Goal: Information Seeking & Learning: Learn about a topic

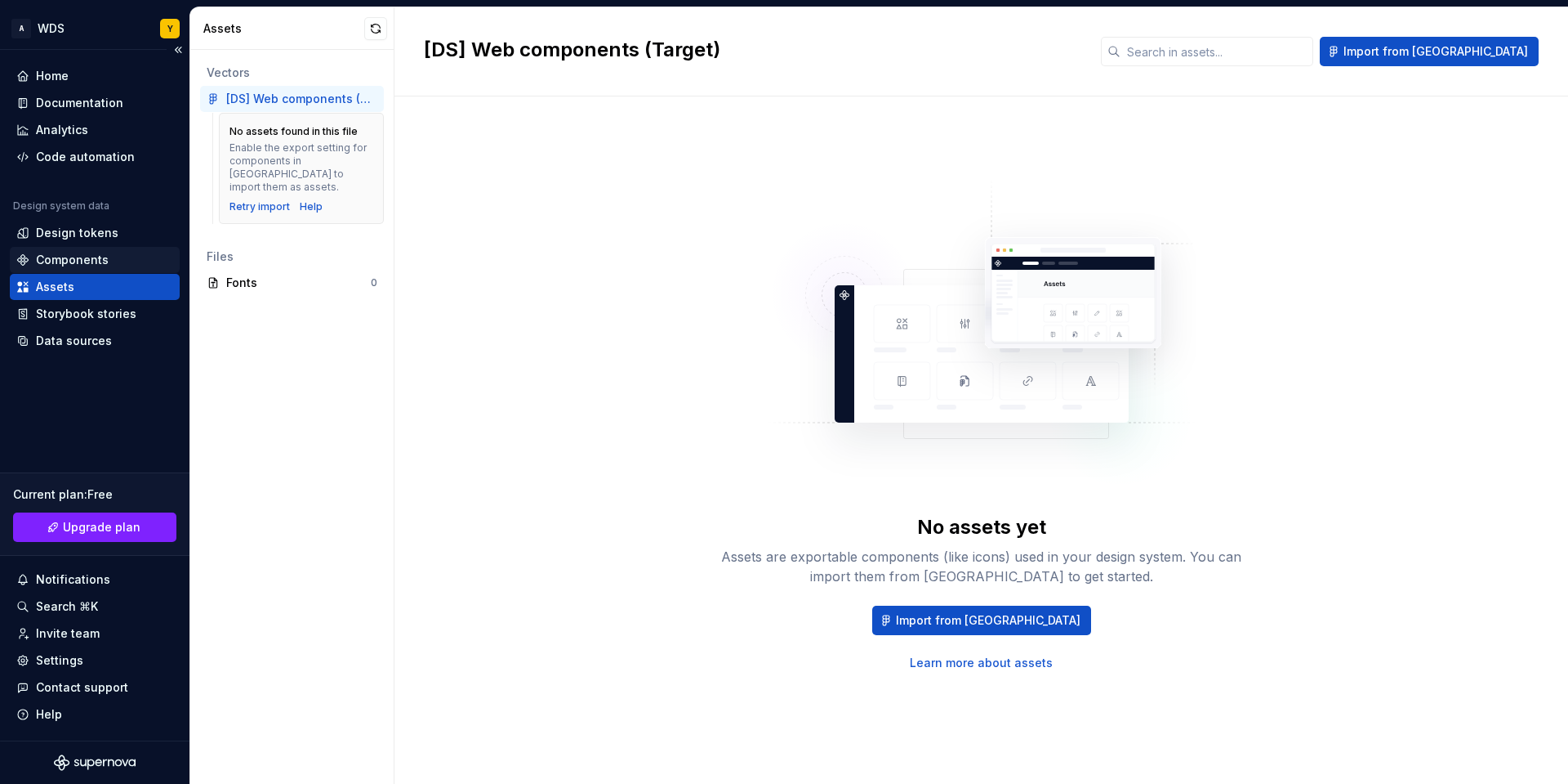
click at [111, 261] on div "Components" at bounding box center [95, 260] width 156 height 16
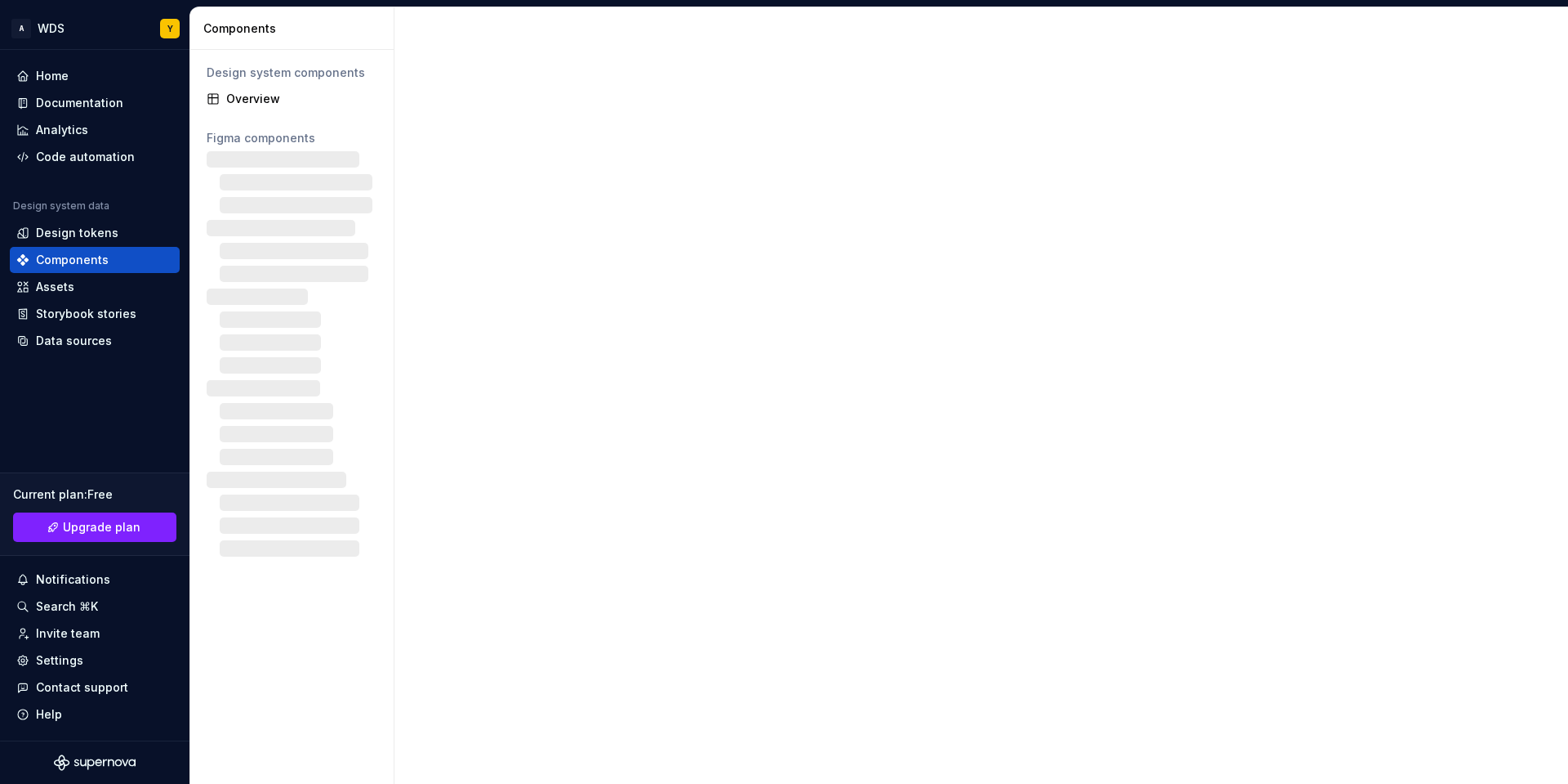
click at [291, 188] on div at bounding box center [291, 193] width 171 height 40
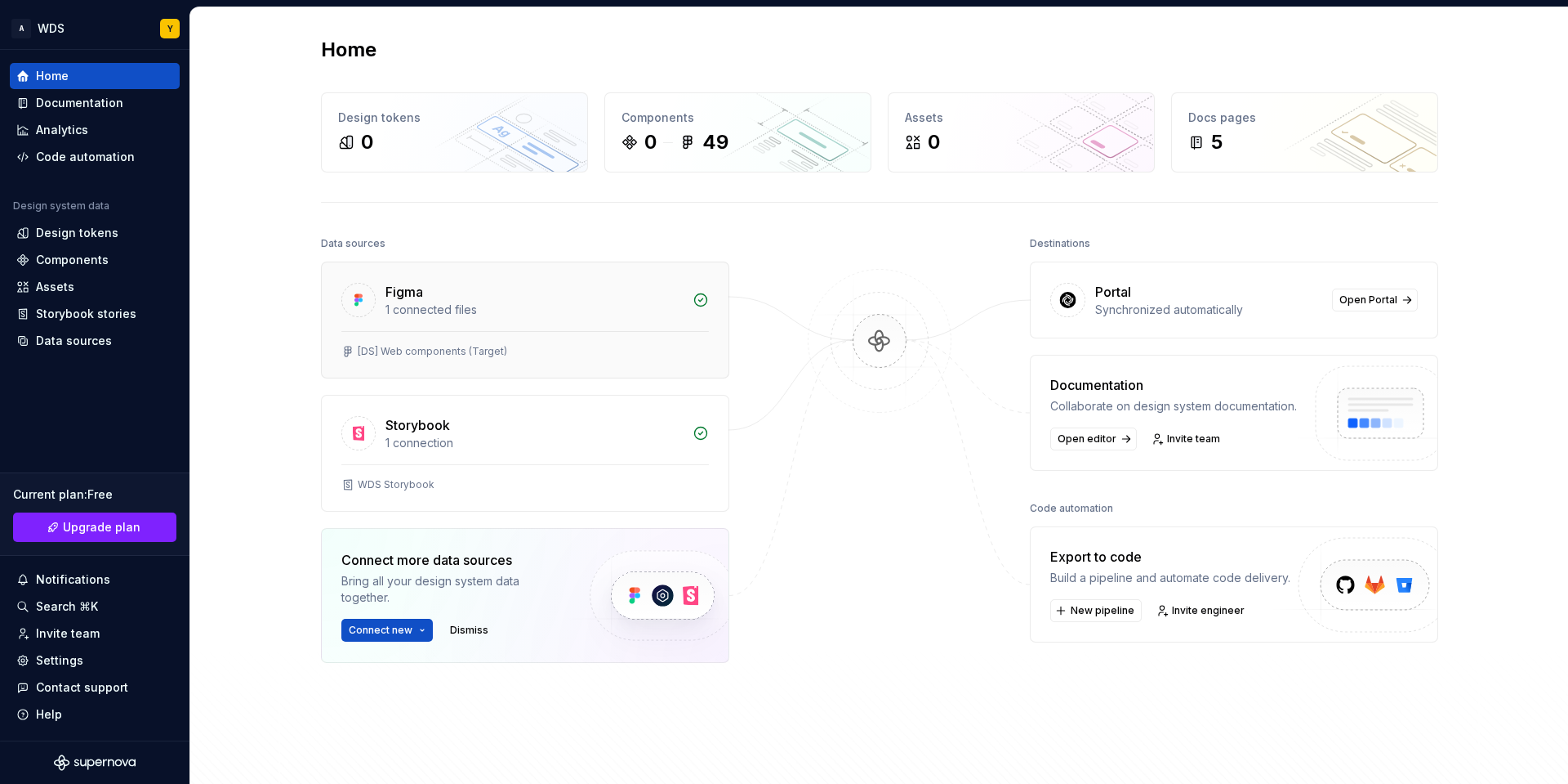
click at [420, 302] on div "1 connected files" at bounding box center [534, 309] width 297 height 16
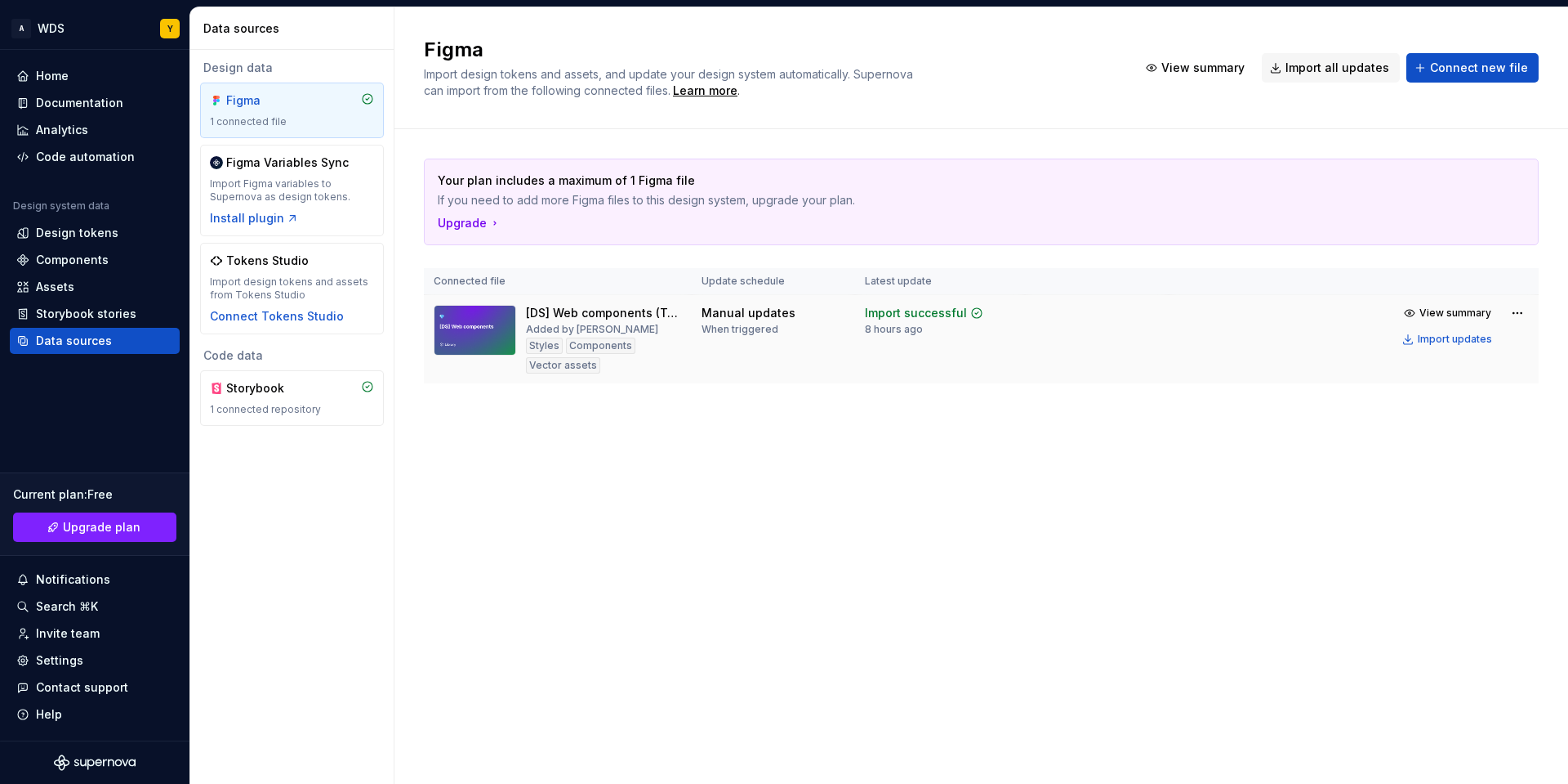
click at [583, 317] on div "[DS] Web components (Target)" at bounding box center [604, 313] width 156 height 16
click at [281, 403] on div "1 connected repository" at bounding box center [291, 409] width 164 height 14
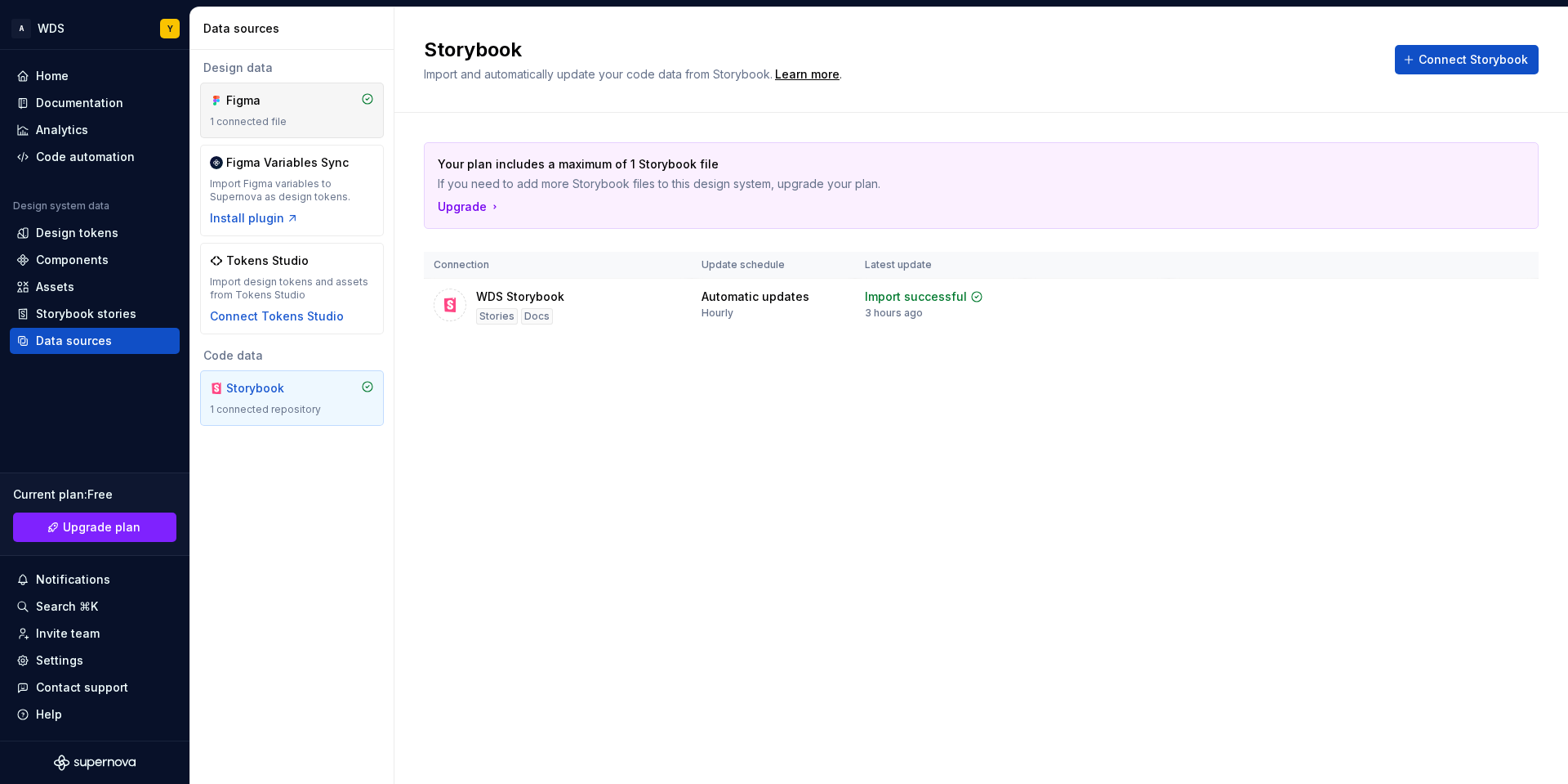
click at [311, 102] on div "Figma" at bounding box center [291, 100] width 164 height 16
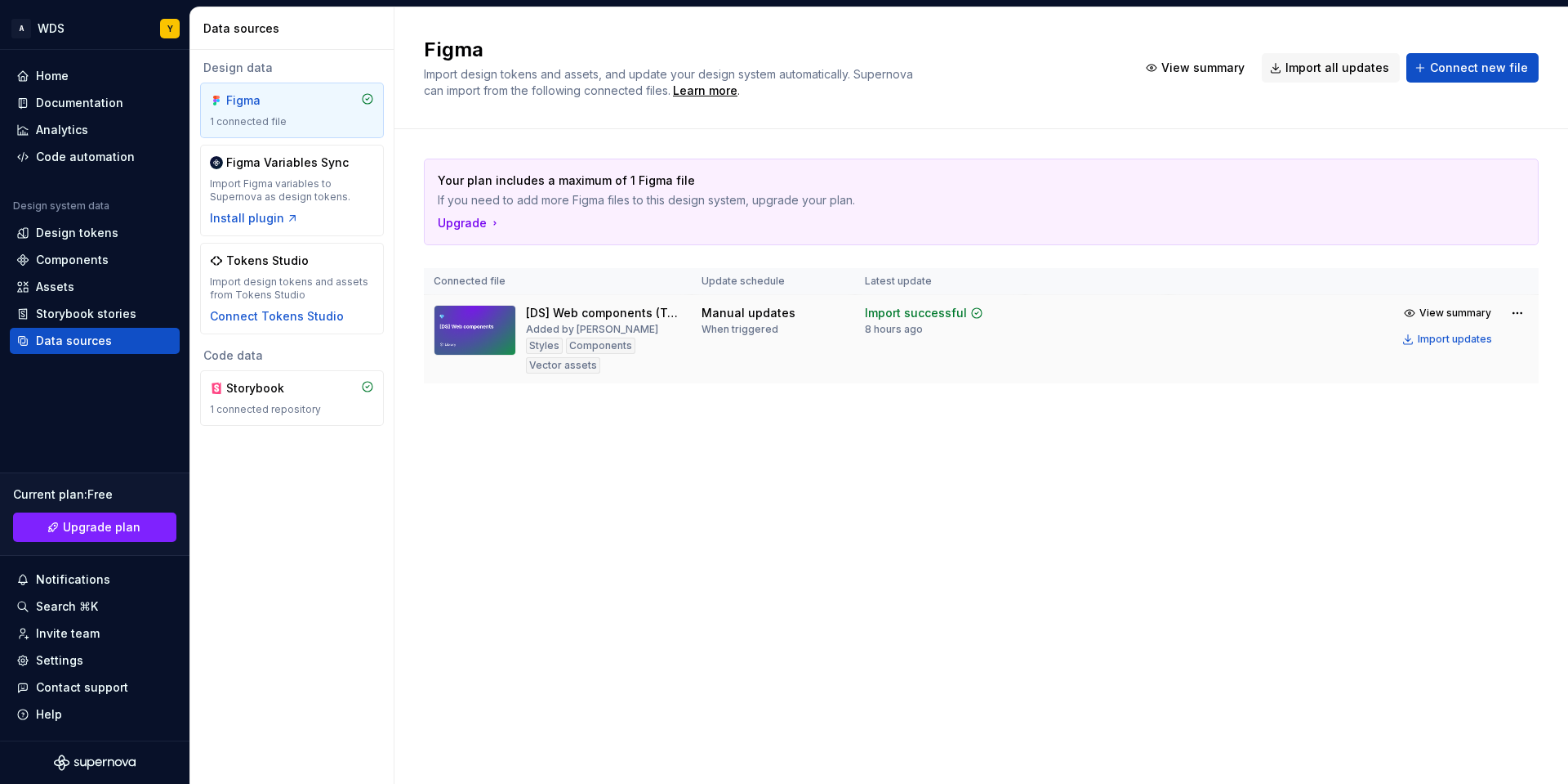
click at [570, 312] on div "[DS] Web components (Target)" at bounding box center [604, 313] width 156 height 16
click at [1423, 315] on span "View summary" at bounding box center [1455, 313] width 71 height 14
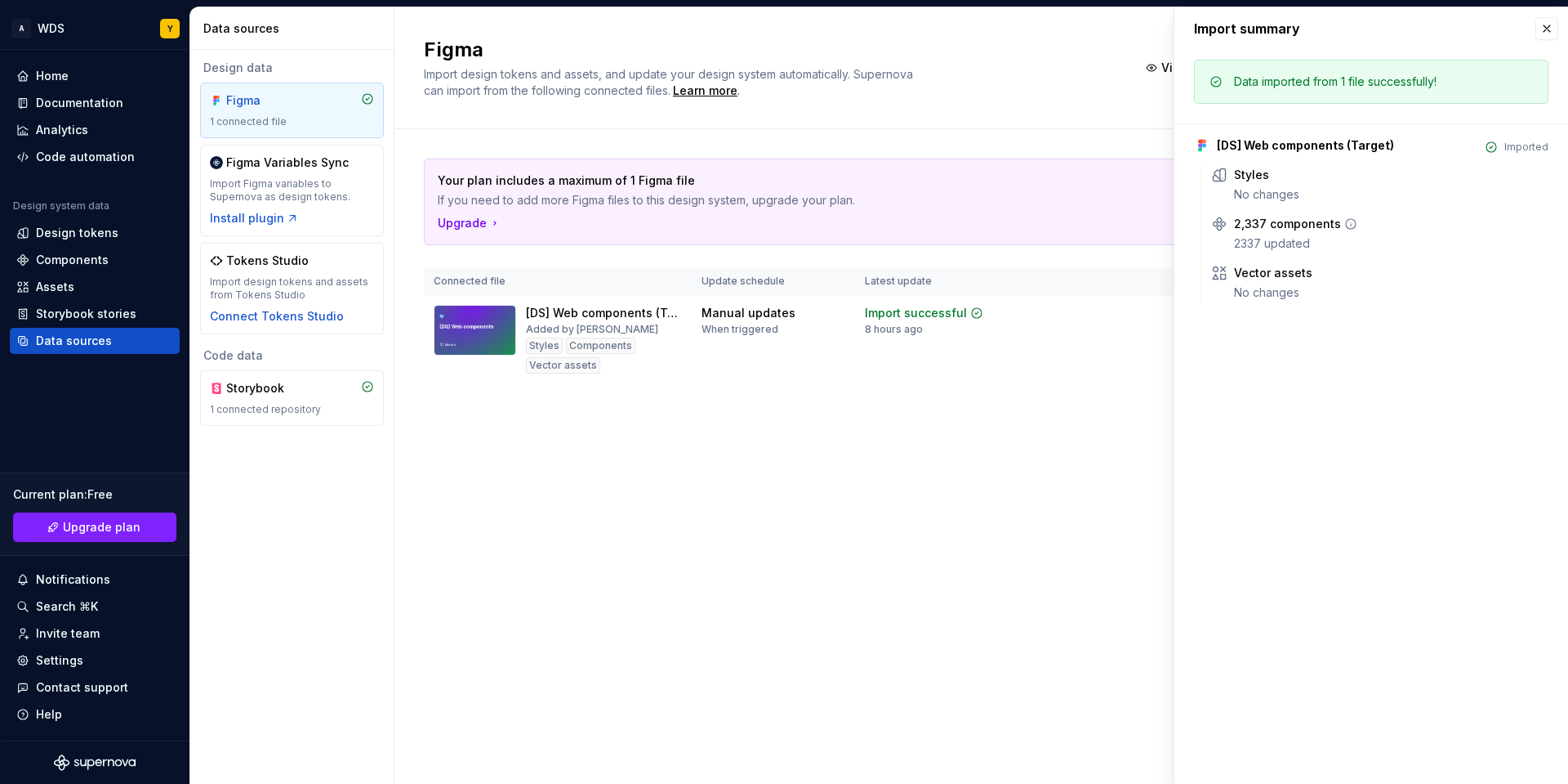
click at [1256, 229] on div "2,337 components" at bounding box center [1287, 223] width 107 height 16
click at [1216, 154] on div "[DS] Web components (Target) Imported Styles No changes 2,337 components 2337 u…" at bounding box center [1370, 212] width 354 height 178
click at [1220, 224] on icon at bounding box center [1219, 223] width 16 height 16
click at [107, 317] on div "Storybook stories" at bounding box center [86, 314] width 100 height 16
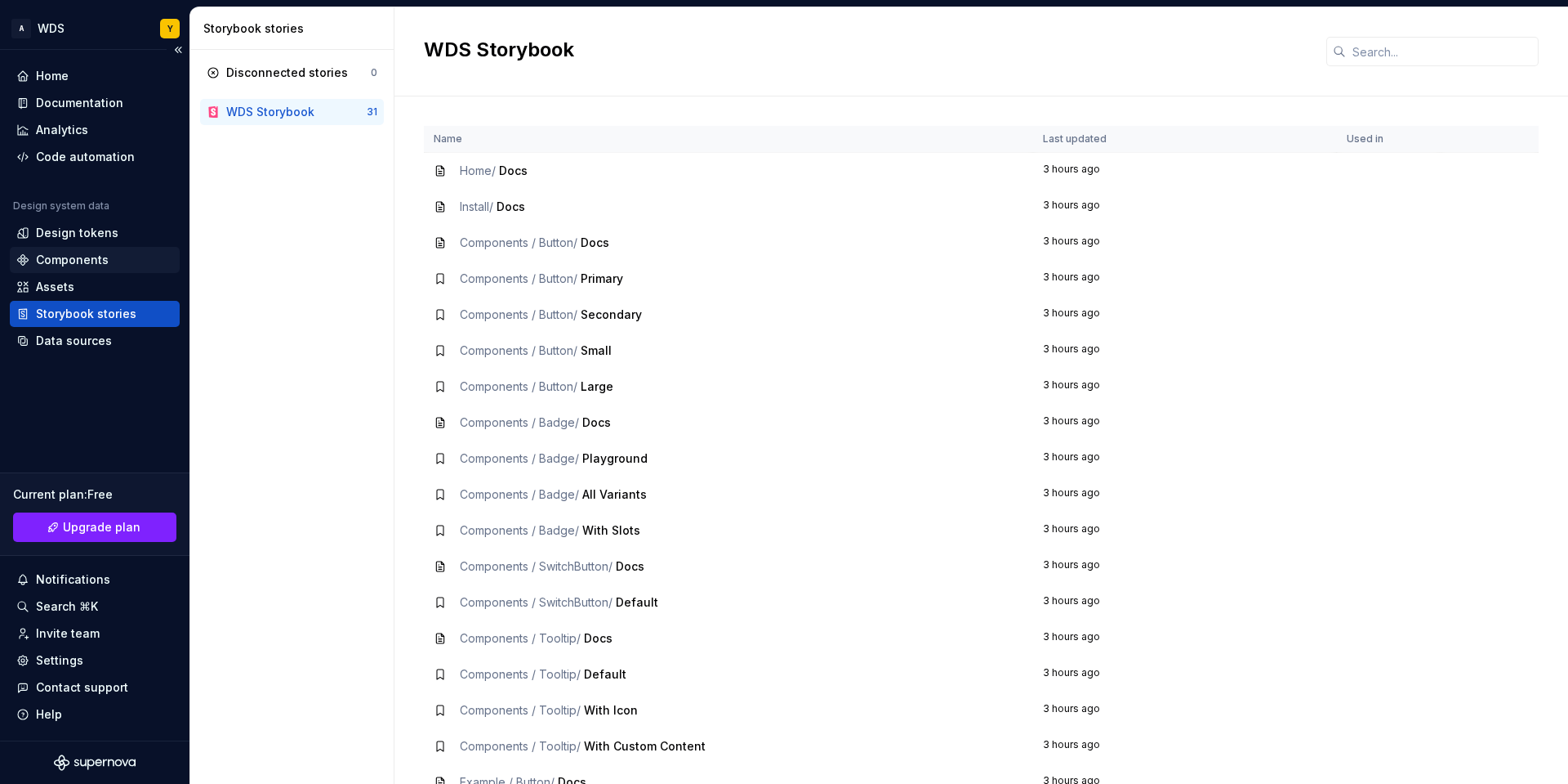
click at [77, 257] on div "Components" at bounding box center [71, 260] width 72 height 16
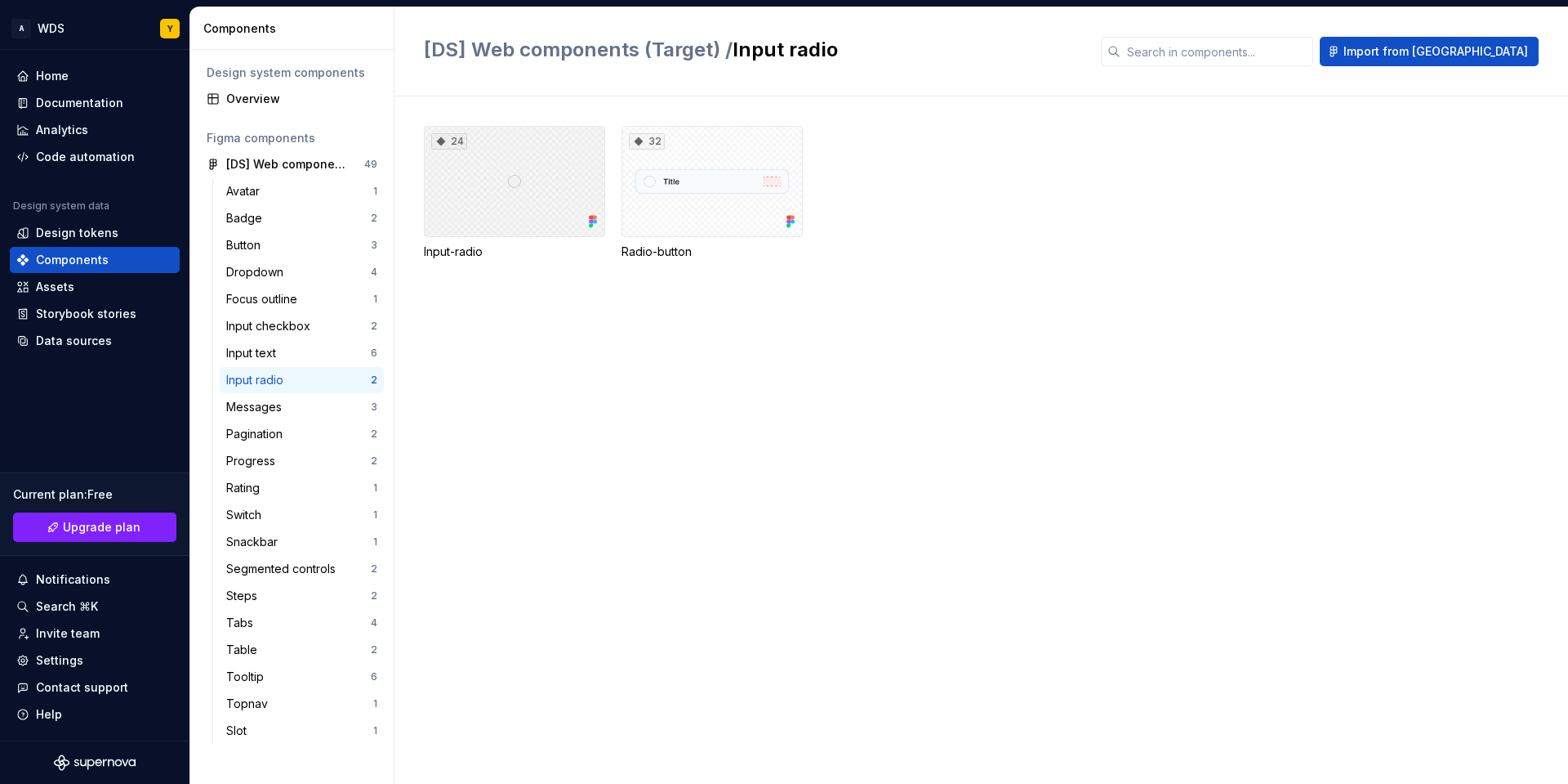
click at [511, 188] on div "24" at bounding box center [514, 181] width 181 height 111
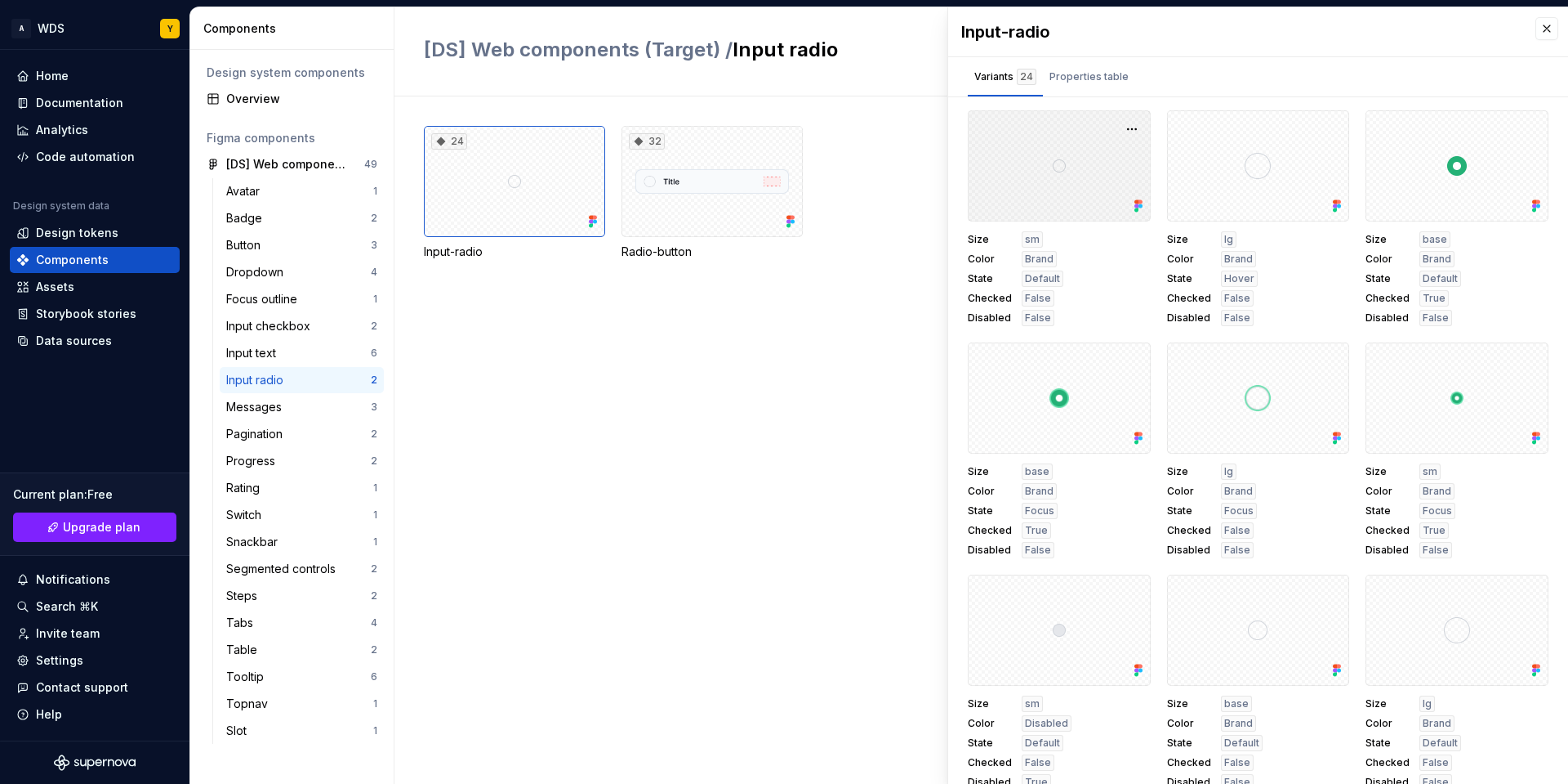
click at [1059, 168] on div at bounding box center [1059, 165] width 183 height 111
click at [1087, 83] on div "Properties table" at bounding box center [1088, 76] width 79 height 16
